Goal: Check status: Check status

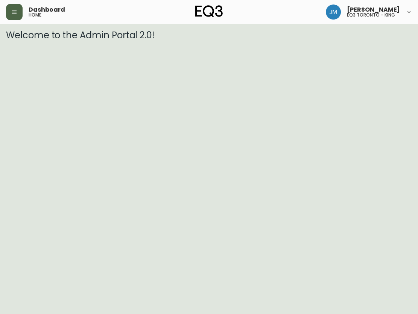
click at [11, 16] on button "button" at bounding box center [14, 12] width 17 height 17
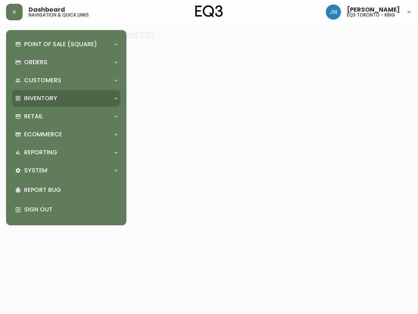
click at [30, 97] on p "Inventory" at bounding box center [40, 98] width 33 height 8
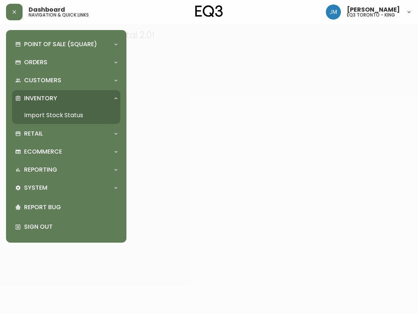
click at [30, 117] on link "Import Stock Status" at bounding box center [66, 115] width 108 height 17
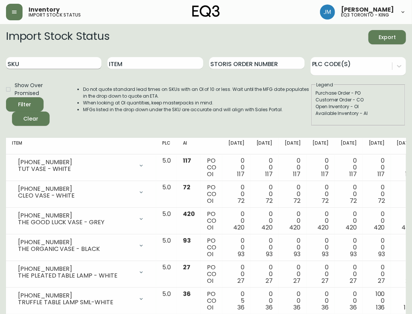
click at [71, 61] on input "SKU" at bounding box center [53, 63] width 95 height 12
paste input "[PHONE_NUMBER]"
click at [6, 97] on button "Filter" at bounding box center [25, 104] width 38 height 14
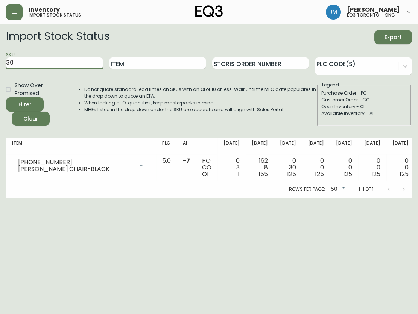
type input "3"
type input "V"
click at [6, 97] on button "Filter" at bounding box center [25, 104] width 38 height 14
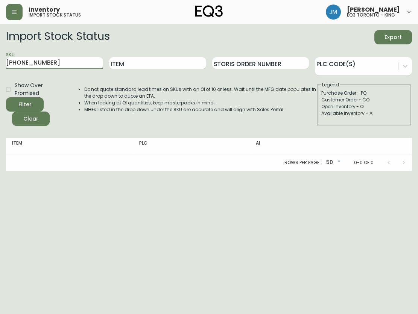
type input "[PHONE_NUMBER]"
click at [6, 97] on button "Filter" at bounding box center [25, 104] width 38 height 14
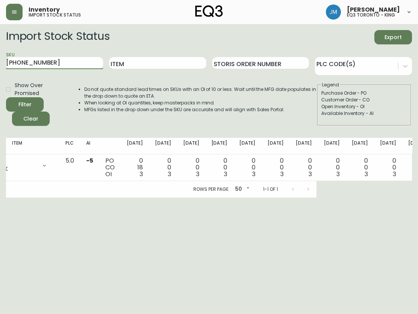
scroll to position [0, 97]
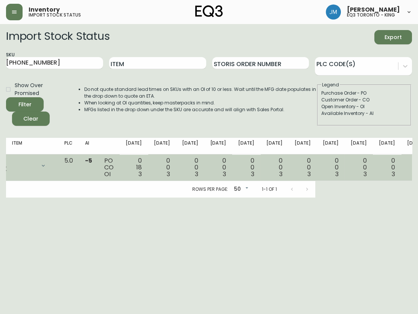
drag, startPoint x: 337, startPoint y: 160, endPoint x: 325, endPoint y: 160, distance: 11.7
click at [401, 160] on td "162 8 157" at bounding box center [415, 167] width 28 height 27
